Goal: Download file/media

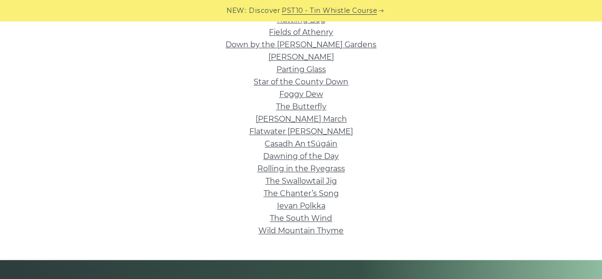
scroll to position [286, 0]
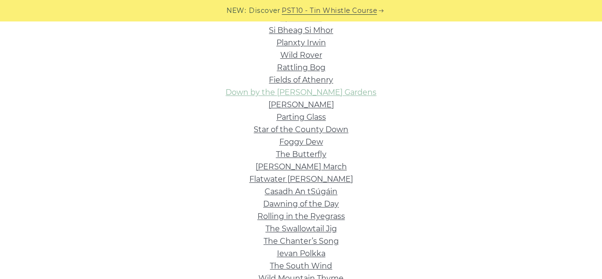
click at [339, 94] on link "Down by the [PERSON_NAME] Gardens" at bounding box center [301, 92] width 151 height 9
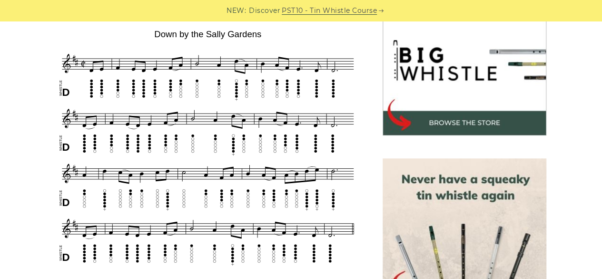
scroll to position [333, 0]
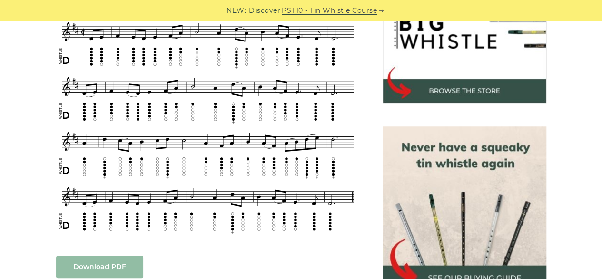
click at [99, 255] on link "Download PDF" at bounding box center [99, 266] width 87 height 22
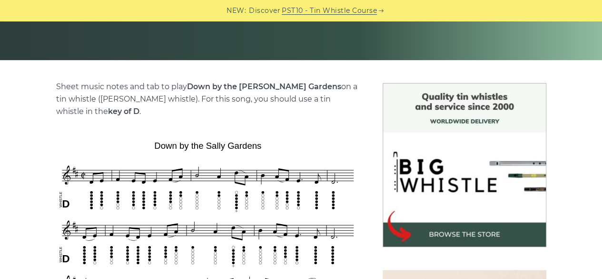
scroll to position [238, 0]
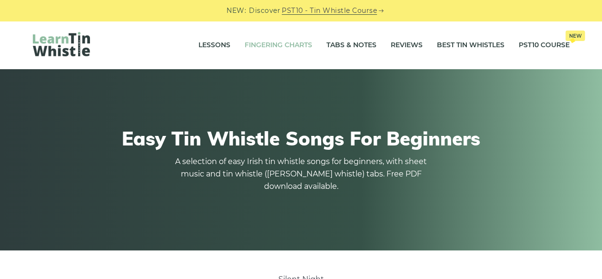
click at [256, 42] on link "Fingering Charts" at bounding box center [279, 45] width 68 height 24
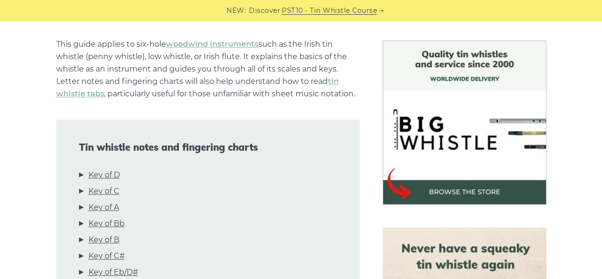
scroll to position [238, 0]
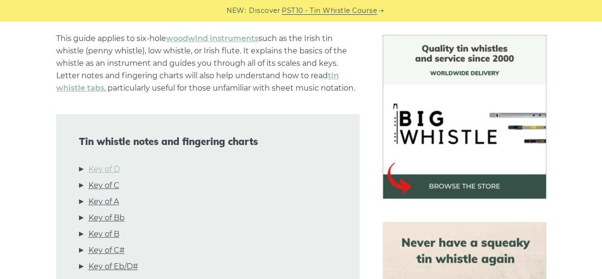
click at [112, 167] on link "Key of D" at bounding box center [104, 169] width 31 height 12
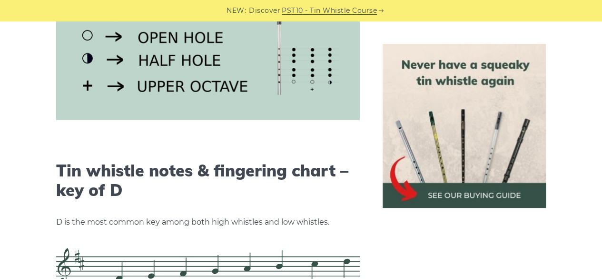
scroll to position [1484, 0]
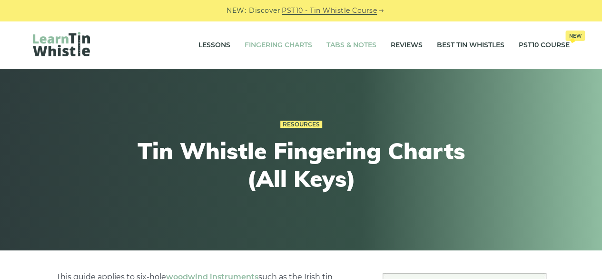
click at [332, 44] on link "Tabs & Notes" at bounding box center [352, 45] width 50 height 24
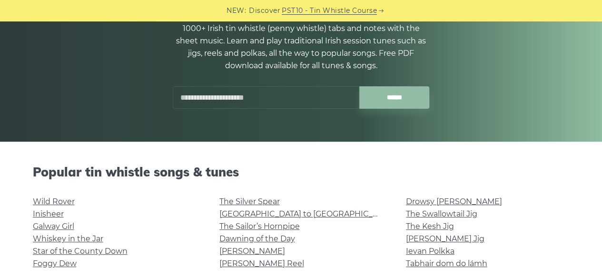
scroll to position [95, 0]
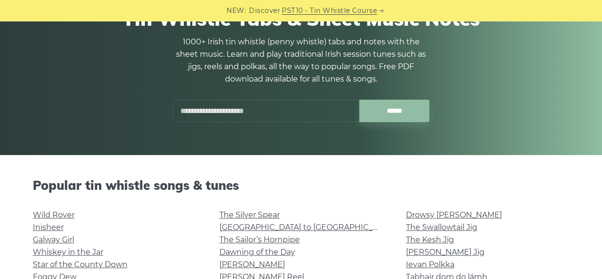
click at [270, 116] on input "text" at bounding box center [266, 111] width 187 height 22
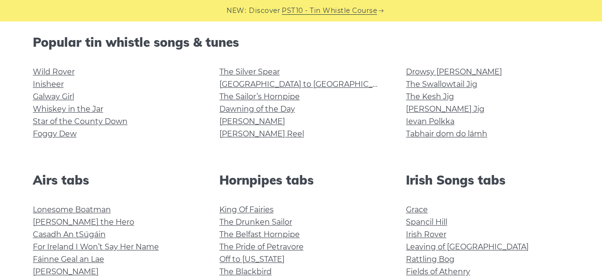
scroll to position [333, 0]
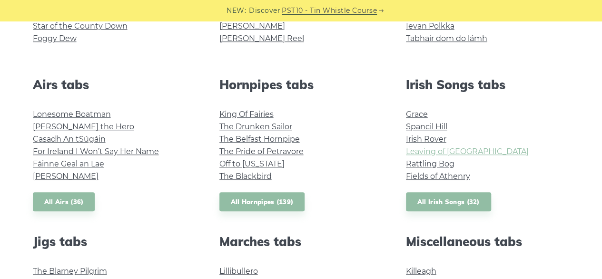
click at [438, 150] on link "Leaving of [GEOGRAPHIC_DATA]" at bounding box center [467, 151] width 123 height 9
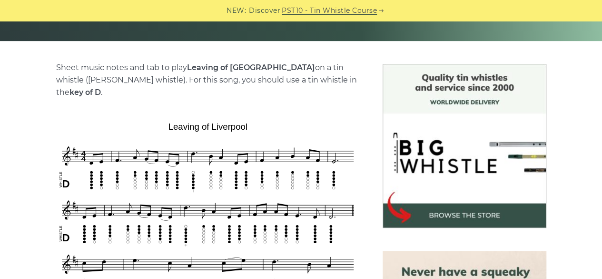
scroll to position [238, 0]
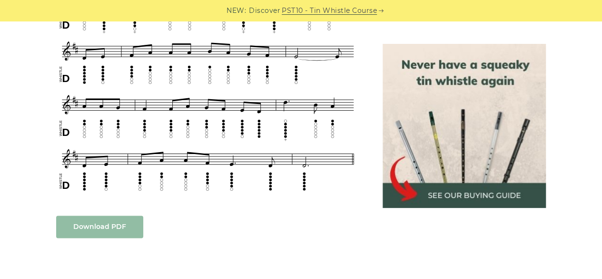
scroll to position [476, 0]
click at [92, 215] on link "Download PDF" at bounding box center [99, 226] width 87 height 22
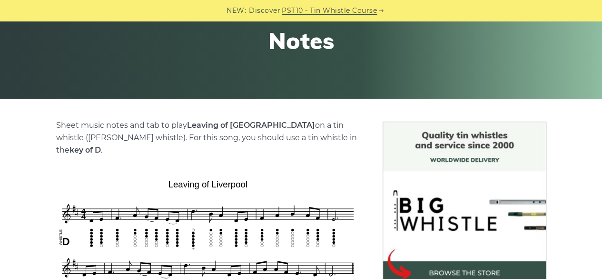
scroll to position [143, 0]
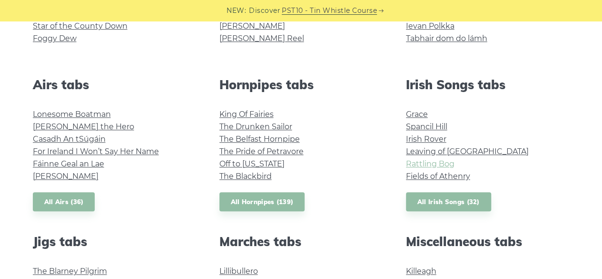
click at [432, 166] on link "Rattling Bog" at bounding box center [430, 163] width 49 height 9
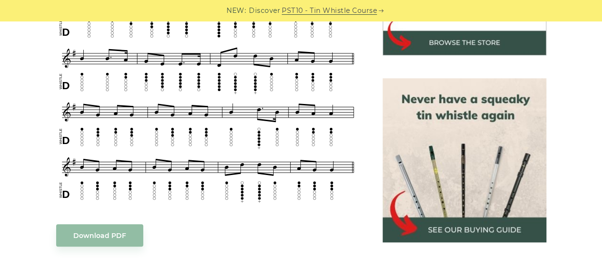
scroll to position [381, 0]
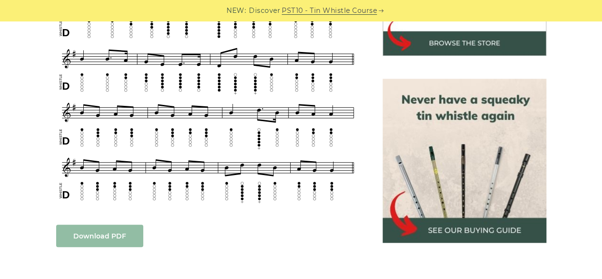
click at [108, 224] on link "Download PDF" at bounding box center [99, 235] width 87 height 22
